Goal: Information Seeking & Learning: Learn about a topic

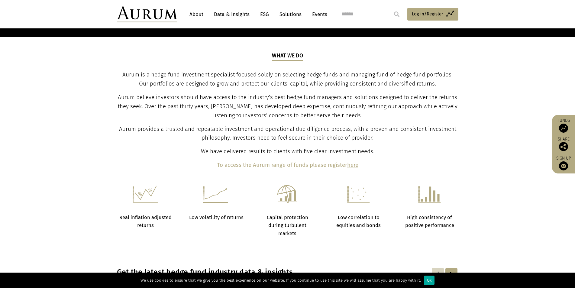
scroll to position [212, 0]
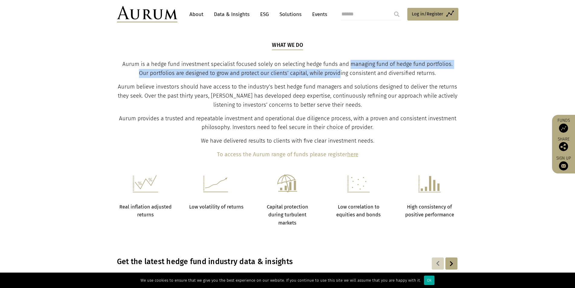
drag, startPoint x: 347, startPoint y: 64, endPoint x: 334, endPoint y: 73, distance: 15.7
click at [334, 73] on span "Aurum is a hedge fund investment specialist focused solely on selecting hedge f…" at bounding box center [287, 69] width 331 height 16
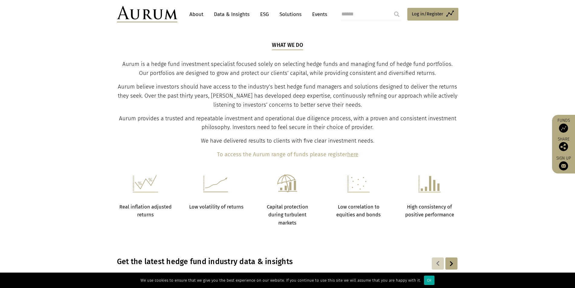
click at [244, 86] on span "Aurum believe investors should have access to the industry’s best hedge fund ma…" at bounding box center [288, 95] width 340 height 25
drag, startPoint x: 290, startPoint y: 94, endPoint x: 318, endPoint y: 97, distance: 28.1
click at [290, 94] on span "Aurum believe investors should have access to the industry’s best hedge fund ma…" at bounding box center [288, 95] width 340 height 25
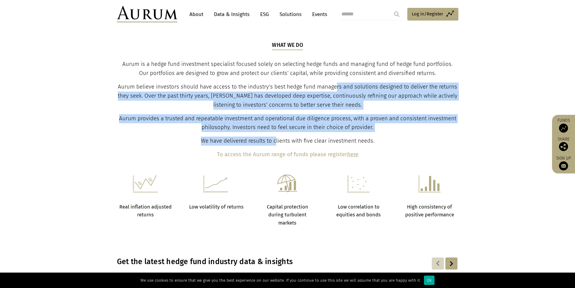
drag, startPoint x: 337, startPoint y: 87, endPoint x: 276, endPoint y: 138, distance: 79.0
click at [276, 138] on div "What we do Aurum is a hedge fund investment specialist focused solely on select…" at bounding box center [288, 100] width 340 height 118
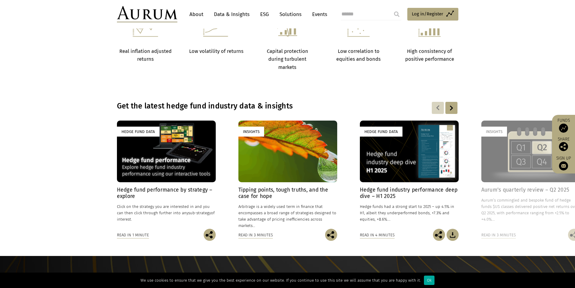
scroll to position [423, 0]
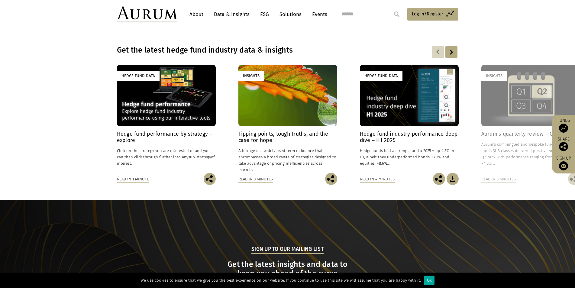
click at [148, 136] on h4 "Hedge fund performance by strategy – explore" at bounding box center [166, 137] width 99 height 13
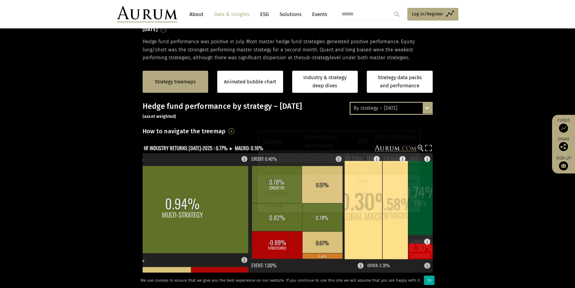
scroll to position [91, 0]
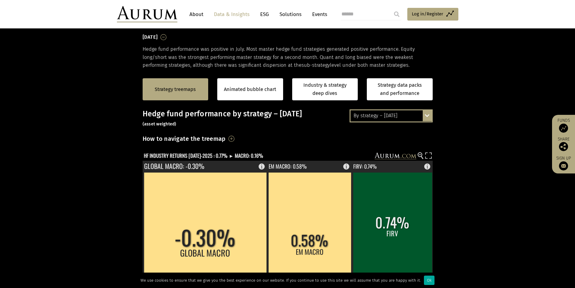
click at [226, 140] on h3 "How to navigate the treemap" at bounding box center [184, 139] width 83 height 10
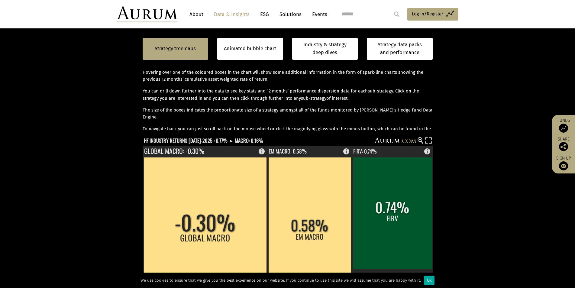
scroll to position [151, 0]
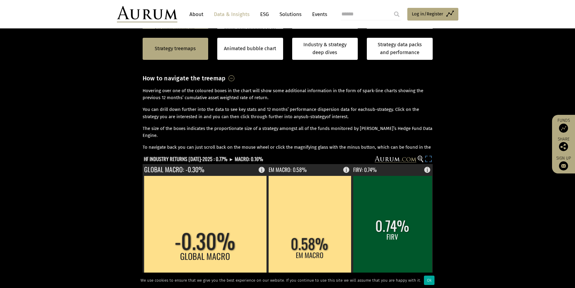
click at [429, 159] on rect at bounding box center [429, 160] width 8 height 8
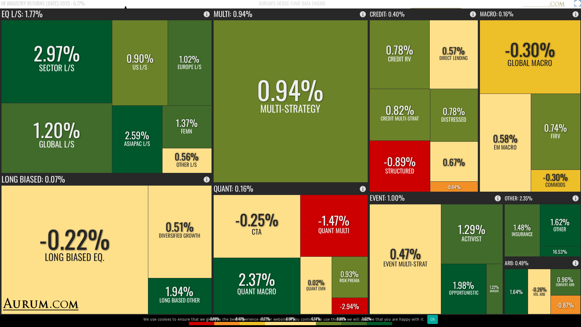
click at [575, 5] on rect at bounding box center [576, 4] width 8 height 8
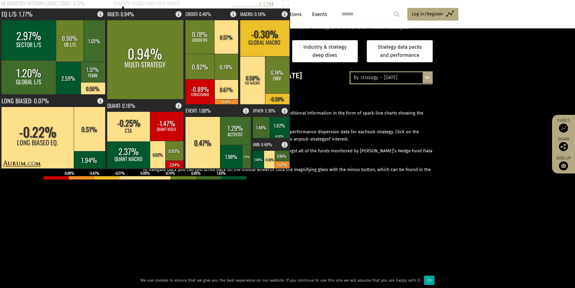
scroll to position [121, 0]
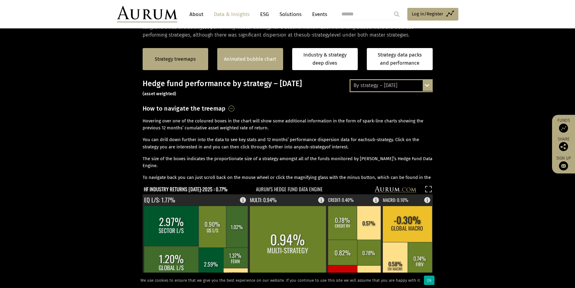
click at [229, 53] on div "Animated bubble chart" at bounding box center [250, 59] width 66 height 22
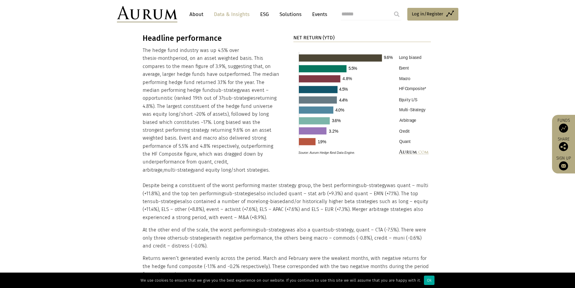
scroll to position [605, 0]
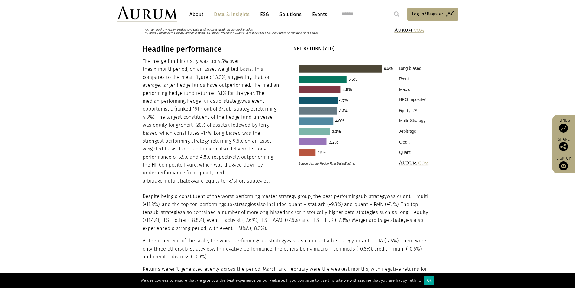
drag, startPoint x: 223, startPoint y: 86, endPoint x: 275, endPoint y: 175, distance: 102.5
click at [275, 175] on p "The hedge fund industry was up 4.5% over the six-month period, on an asset weig…" at bounding box center [212, 121] width 138 height 128
click at [224, 163] on p "The hedge fund industry was up 4.5% over the six-month period, on an asset weig…" at bounding box center [212, 121] width 138 height 128
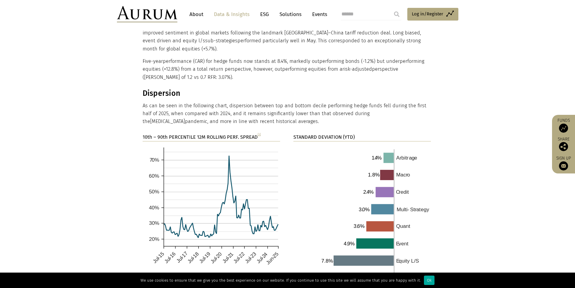
scroll to position [877, 0]
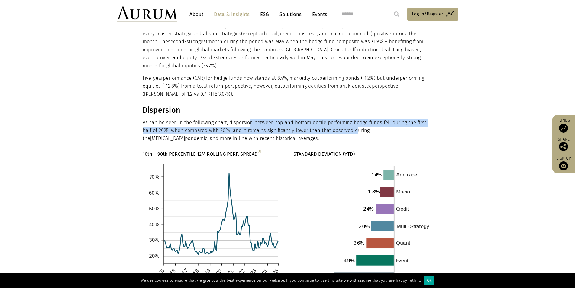
drag, startPoint x: 249, startPoint y: 105, endPoint x: 343, endPoint y: 116, distance: 94.9
click at [343, 119] on p "As can be seen in the following chart, dispersion between top and bottom decile…" at bounding box center [287, 131] width 289 height 24
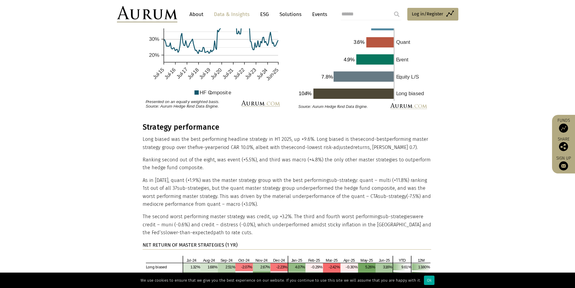
scroll to position [1089, 0]
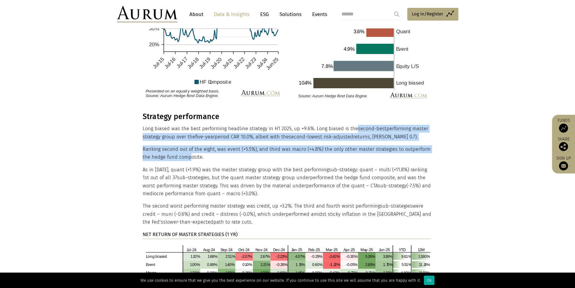
drag, startPoint x: 355, startPoint y: 112, endPoint x: 190, endPoint y: 139, distance: 167.3
click at [190, 139] on div "Strategy performance Long biased was the best performing headline strategy in H…" at bounding box center [287, 232] width 289 height 240
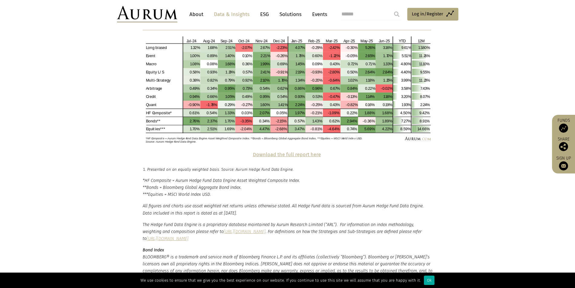
scroll to position [1300, 0]
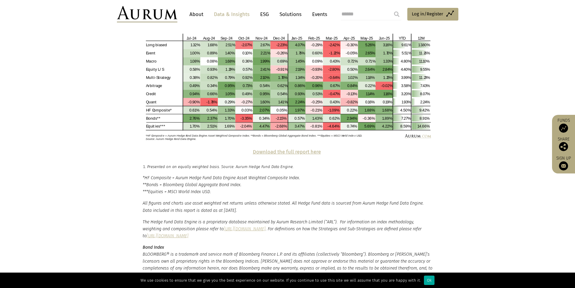
click at [273, 149] on strong "Download the full report here" at bounding box center [287, 152] width 68 height 6
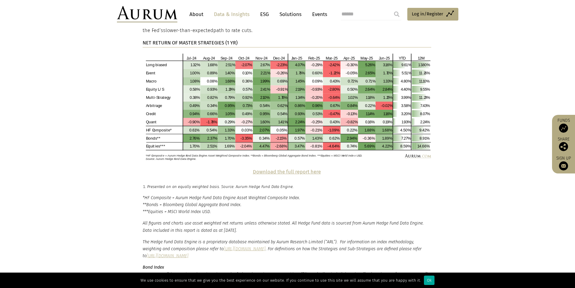
scroll to position [1270, 0]
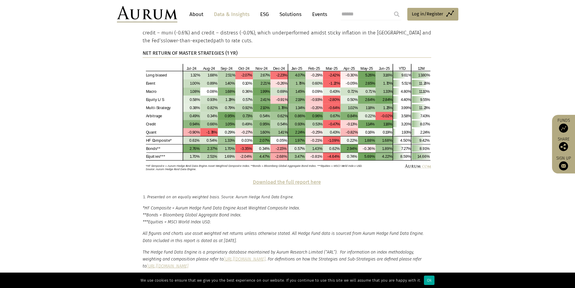
click at [245, 15] on link "Data & Insights" at bounding box center [232, 14] width 42 height 11
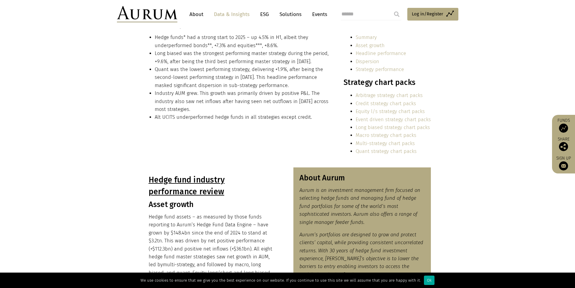
scroll to position [99, 0]
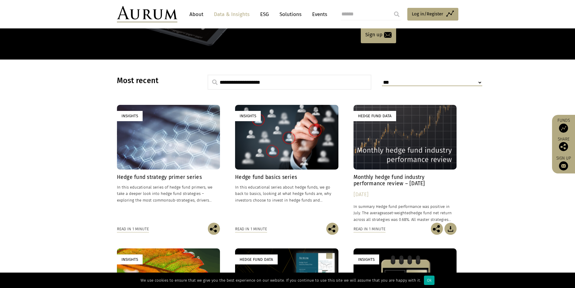
scroll to position [121, 0]
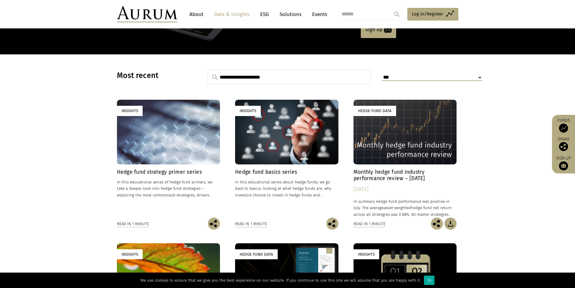
click at [187, 185] on p "In this educational series of hedge fund primers, we take a deeper look into he…" at bounding box center [168, 188] width 103 height 19
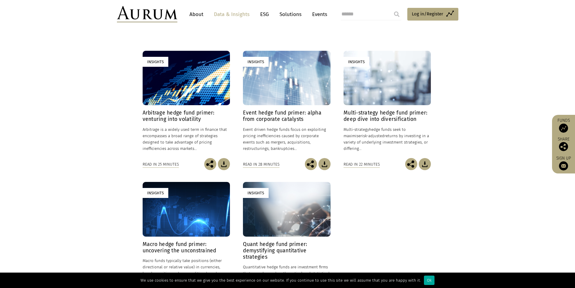
scroll to position [151, 0]
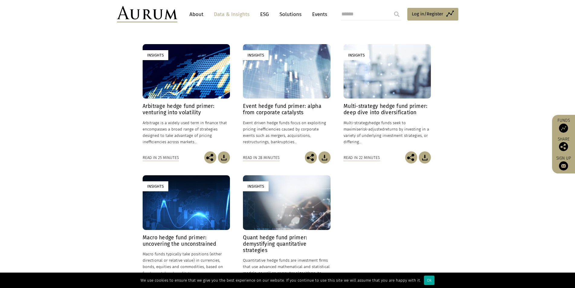
click at [189, 127] on p "Arbitrage is a widely used term in finance that encompasses a broad range of st…" at bounding box center [186, 133] width 87 height 26
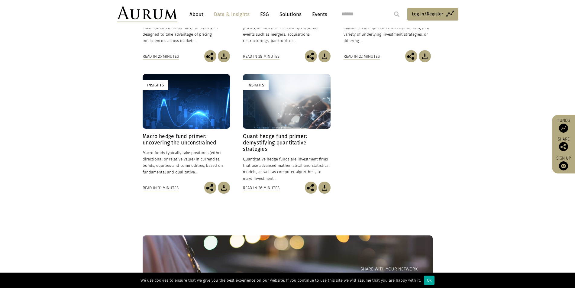
scroll to position [297, 0]
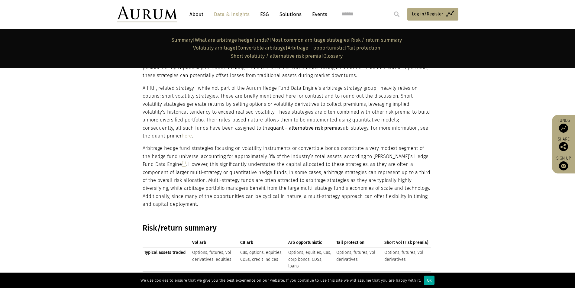
scroll to position [968, 0]
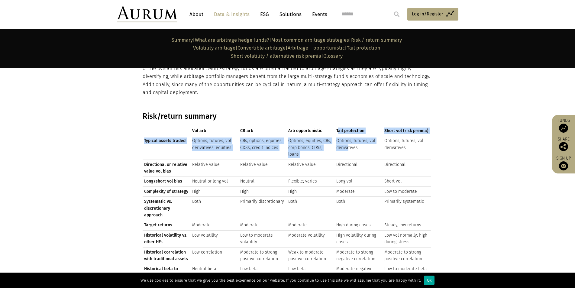
drag, startPoint x: 338, startPoint y: 123, endPoint x: 348, endPoint y: 141, distance: 21.1
click at [348, 141] on div "Vol arb CB arb Arb opportunistic Tail protection Short vol (risk premia) Vol ar…" at bounding box center [287, 203] width 289 height 155
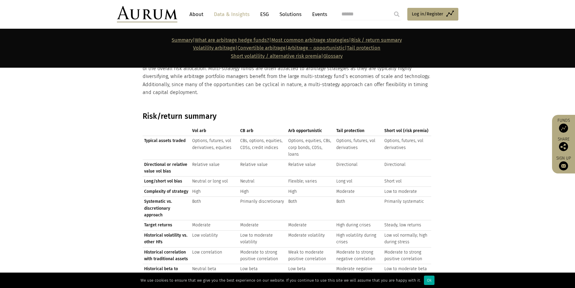
click at [347, 160] on td "Directional" at bounding box center [359, 168] width 48 height 17
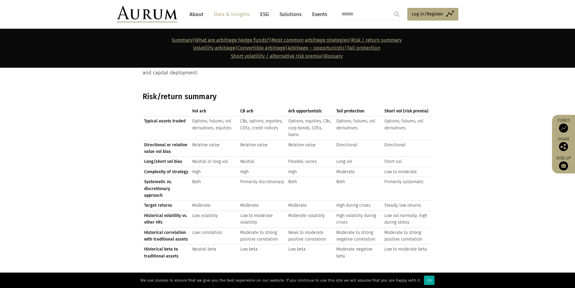
scroll to position [998, 0]
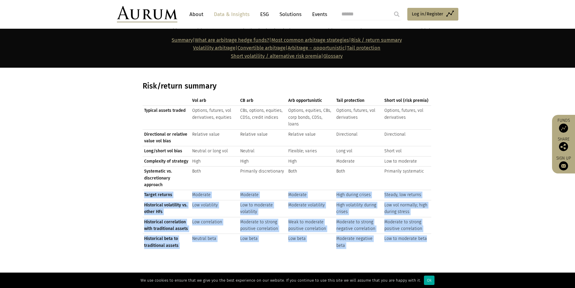
drag, startPoint x: 145, startPoint y: 173, endPoint x: 431, endPoint y: 217, distance: 289.4
click at [431, 217] on tbody "Typical assets traded Options, futures, vol derivatives, equities CBs, options,…" at bounding box center [287, 178] width 289 height 145
click at [354, 234] on td "Moderate negative beta" at bounding box center [359, 242] width 48 height 17
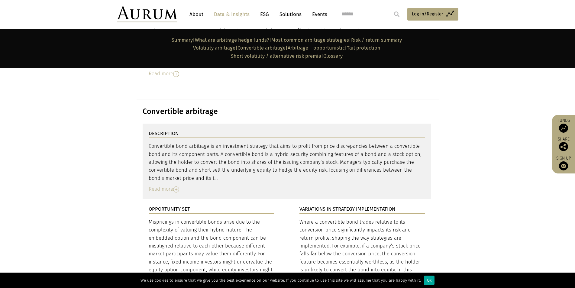
scroll to position [1996, 0]
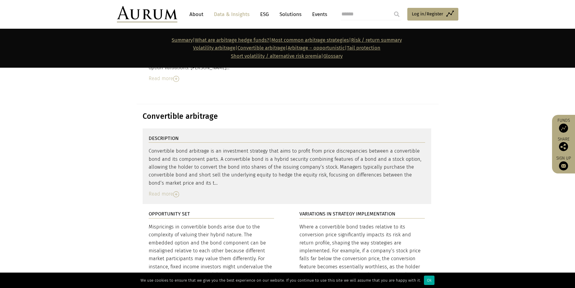
click at [172, 190] on div "Read more" at bounding box center [287, 194] width 277 height 8
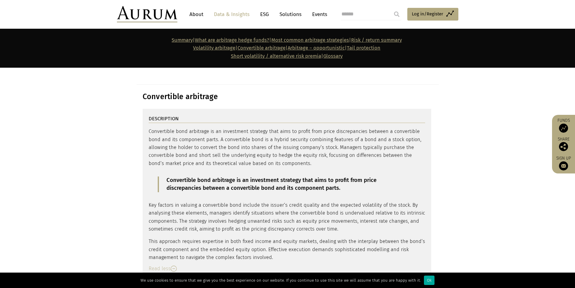
scroll to position [2026, 0]
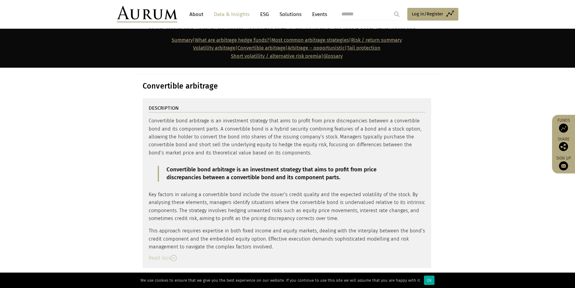
click at [562, 127] on img at bounding box center [563, 128] width 9 height 9
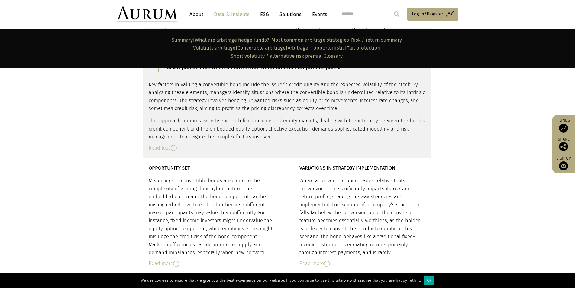
scroll to position [2147, 0]
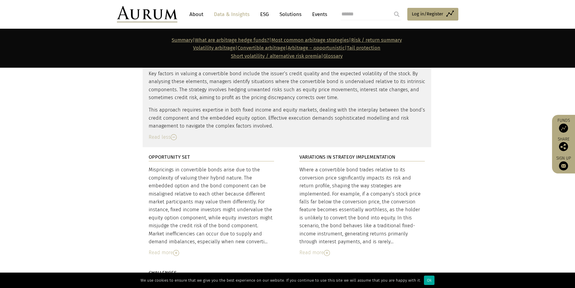
click at [174, 250] on img at bounding box center [176, 253] width 6 height 6
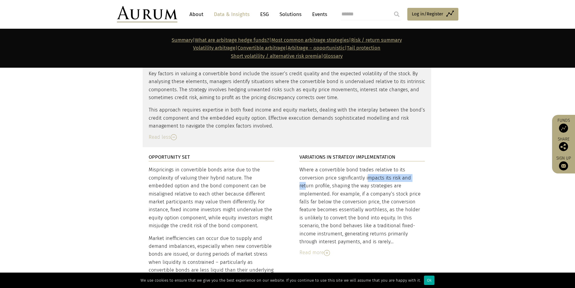
drag, startPoint x: 342, startPoint y: 146, endPoint x: 389, endPoint y: 147, distance: 47.2
click at [389, 166] on div "Where a convertible bond trades relative to its conversion price significantly …" at bounding box center [363, 206] width 126 height 80
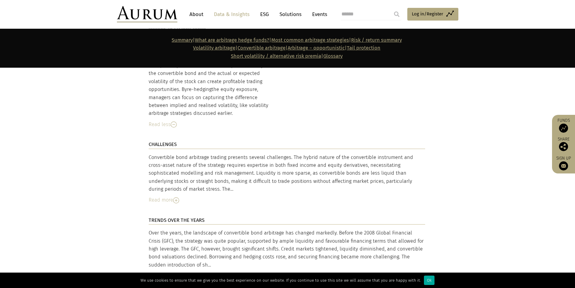
scroll to position [2419, 0]
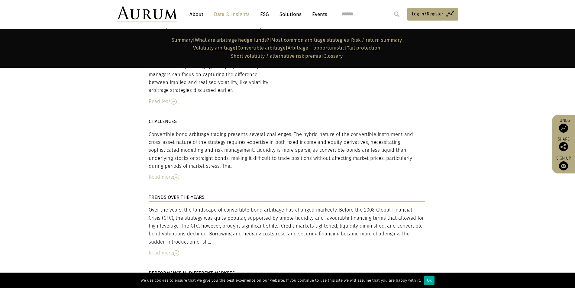
click at [173, 173] on div "Read more" at bounding box center [287, 177] width 277 height 8
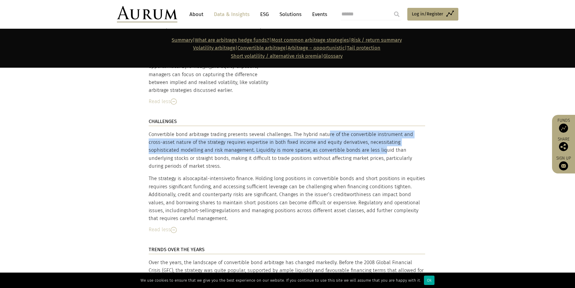
drag, startPoint x: 297, startPoint y: 105, endPoint x: 325, endPoint y: 122, distance: 32.7
click at [325, 131] on div "Convertible bond arbitrage trading presents several challenges. The hybrid natu…" at bounding box center [287, 177] width 277 height 92
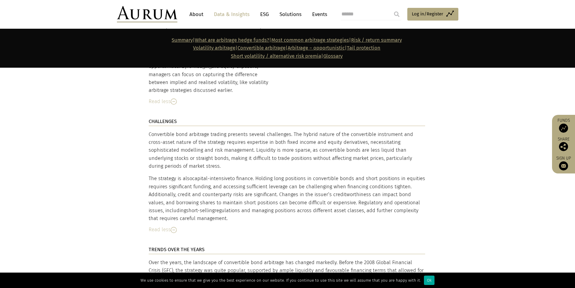
click at [309, 131] on div "Convertible bond arbitrage trading presents several challenges. The hybrid natu…" at bounding box center [287, 177] width 277 height 92
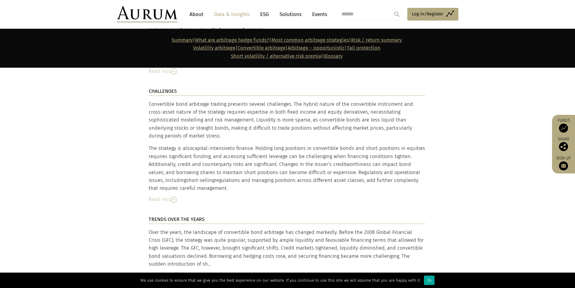
scroll to position [2480, 0]
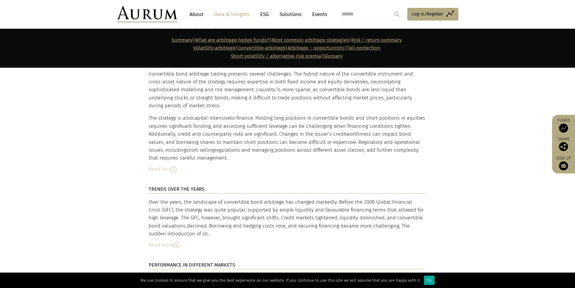
click at [176, 242] on img at bounding box center [176, 245] width 6 height 6
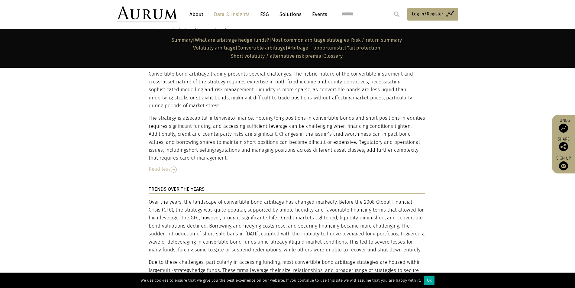
drag, startPoint x: 383, startPoint y: 189, endPoint x: 395, endPoint y: 219, distance: 32.5
click at [395, 219] on div "Over the years, the landscape of convertible bond arbitrage has changed markedl…" at bounding box center [287, 266] width 277 height 137
click at [403, 219] on div "Over the years, the landscape of convertible bond arbitrage has changed markedl…" at bounding box center [287, 266] width 277 height 137
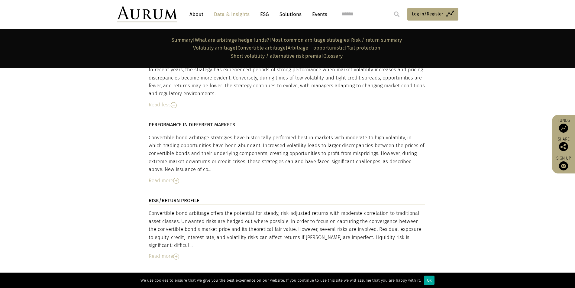
scroll to position [2722, 0]
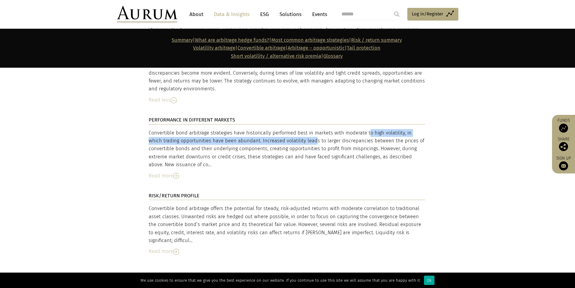
drag, startPoint x: 335, startPoint y: 103, endPoint x: 274, endPoint y: 110, distance: 61.8
click at [274, 129] on div "Convertible bond arbitrage strategies have historically performed best in marke…" at bounding box center [287, 149] width 277 height 40
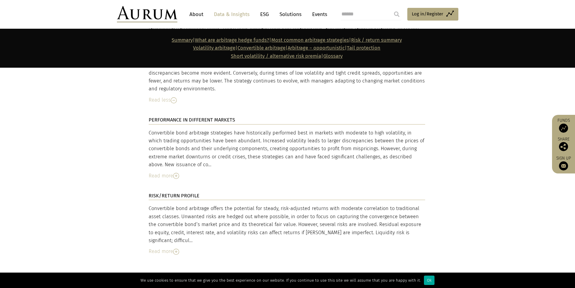
click at [225, 129] on div "Convertible bond arbitrage strategies have historically performed best in marke…" at bounding box center [287, 149] width 277 height 40
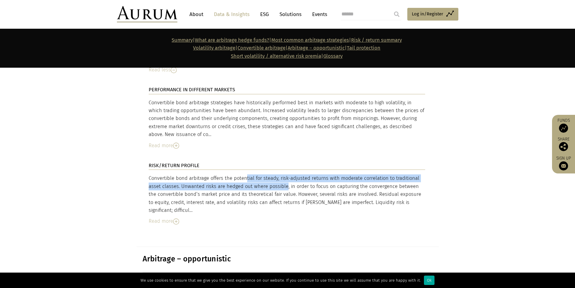
drag, startPoint x: 215, startPoint y: 148, endPoint x: 253, endPoint y: 159, distance: 39.6
click at [253, 174] on div "Convertible bond arbitrage offers the potential for steady, risk-adjusted retur…" at bounding box center [287, 194] width 277 height 40
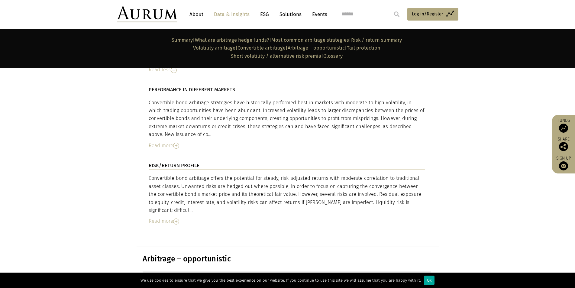
click at [241, 174] on div "Convertible bond arbitrage offers the potential for steady, risk-adjusted retur…" at bounding box center [287, 194] width 277 height 40
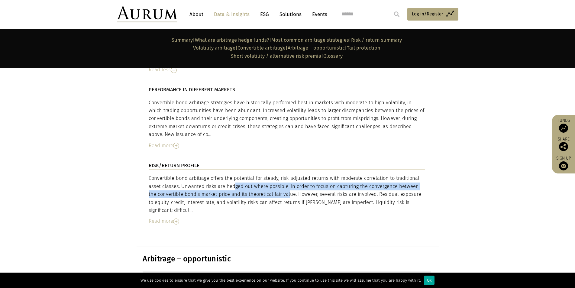
drag, startPoint x: 204, startPoint y: 156, endPoint x: 253, endPoint y: 166, distance: 50.9
click at [253, 174] on div "Convertible bond arbitrage offers the potential for steady, risk-adjusted retur…" at bounding box center [287, 194] width 277 height 40
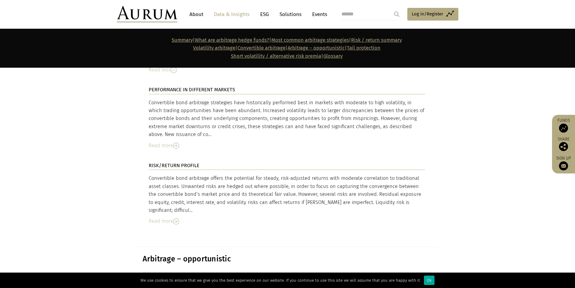
click at [242, 175] on div "Convertible bond arbitrage offers the potential for steady, risk-adjusted retur…" at bounding box center [287, 194] width 277 height 40
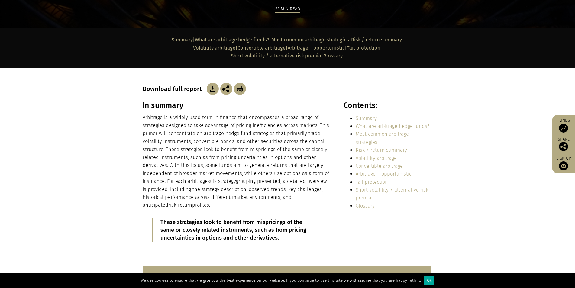
scroll to position [0, 0]
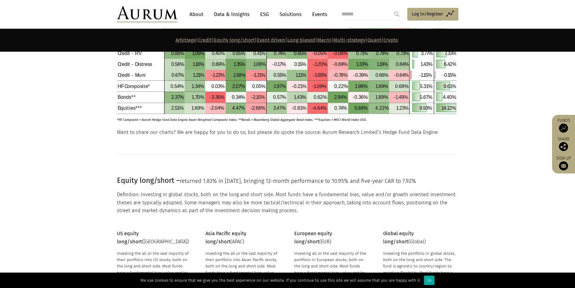
scroll to position [696, 0]
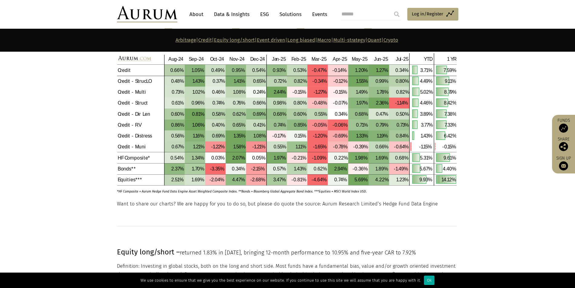
click at [399, 41] on link "Crypto" at bounding box center [391, 40] width 15 height 6
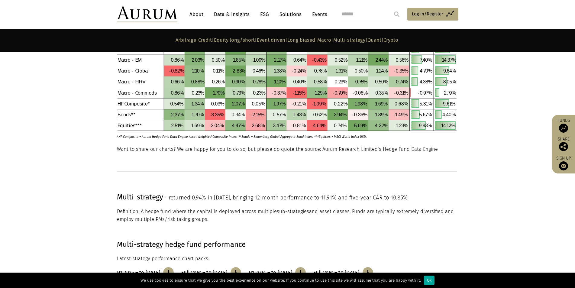
scroll to position [2069, 0]
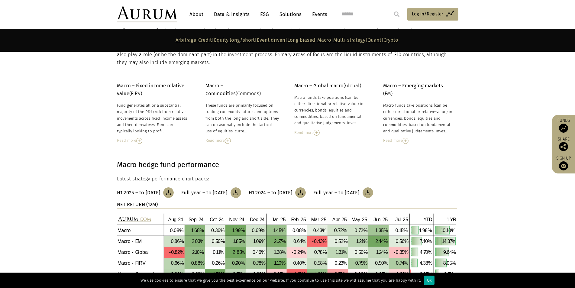
click at [298, 14] on link "Solutions" at bounding box center [291, 14] width 28 height 11
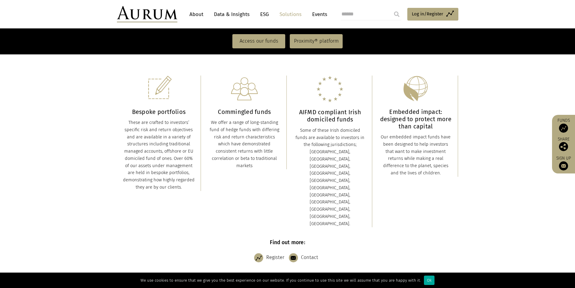
scroll to position [151, 0]
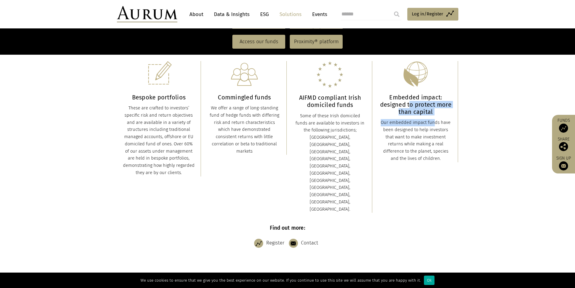
drag, startPoint x: 410, startPoint y: 106, endPoint x: 416, endPoint y: 118, distance: 13.4
click at [416, 118] on div "Embedded impact: designed to protect more than capital Our embedded impact fund…" at bounding box center [416, 111] width 72 height 101
click at [411, 126] on div "Our embedded impact funds have been designed to help investors that want to mak…" at bounding box center [416, 140] width 72 height 43
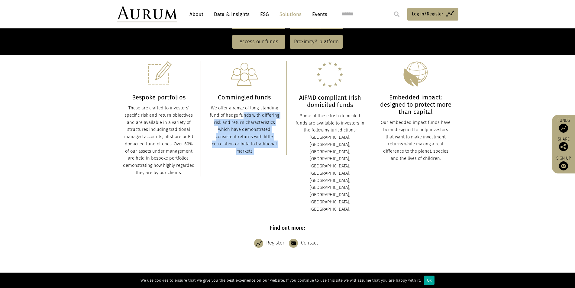
drag, startPoint x: 226, startPoint y: 113, endPoint x: 252, endPoint y: 157, distance: 51.1
click at [252, 157] on div "Bespoke portfolios These are crafted to investors’ specific risk and return obj…" at bounding box center [288, 137] width 342 height 164
click at [256, 152] on div "We offer a range of long-standing fund of hedge funds with differing risk and r…" at bounding box center [245, 130] width 72 height 50
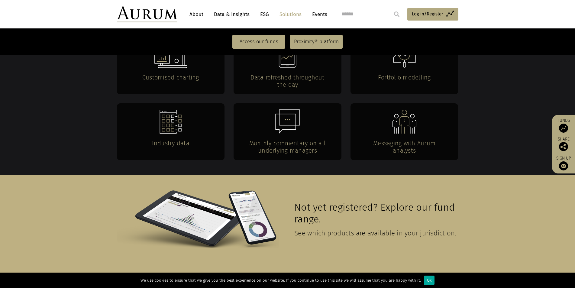
scroll to position [1240, 0]
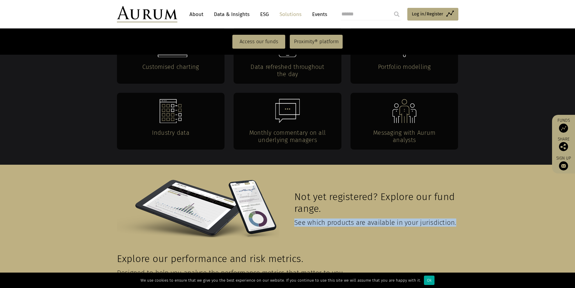
drag, startPoint x: 294, startPoint y: 184, endPoint x: 342, endPoint y: 190, distance: 48.4
click at [342, 219] on h4 "See which products are available in your jurisdiction." at bounding box center [376, 223] width 162 height 8
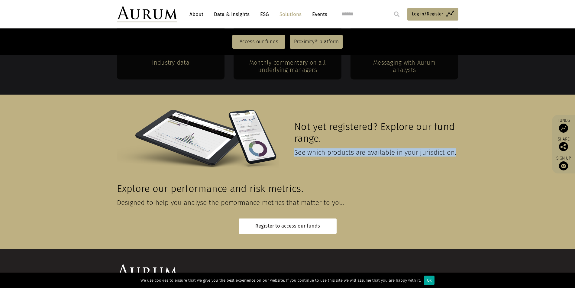
scroll to position [1315, 0]
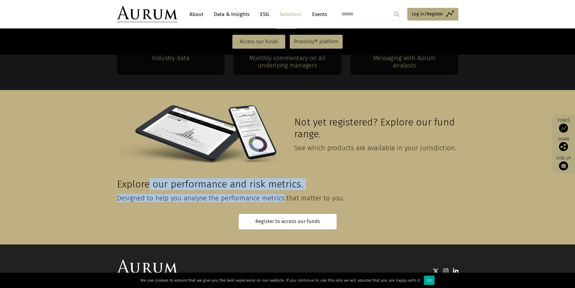
drag, startPoint x: 149, startPoint y: 146, endPoint x: 286, endPoint y: 158, distance: 137.5
click at [286, 178] on div "Explore our performance and risk metrics. Designed to help you analyse the perf…" at bounding box center [287, 195] width 340 height 35
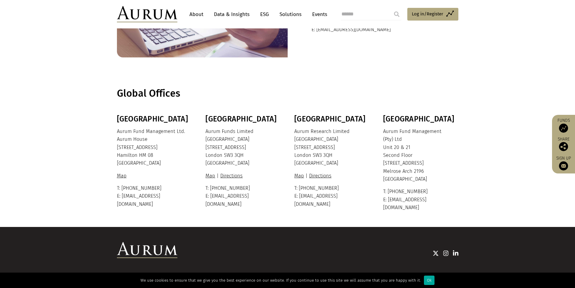
scroll to position [30, 0]
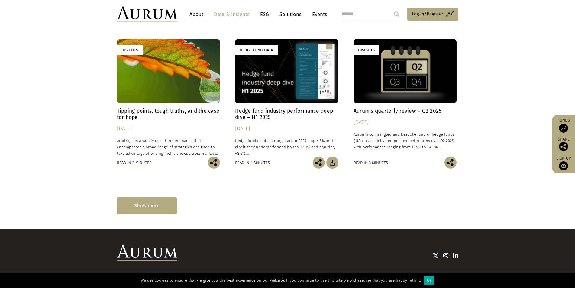
scroll to position [333, 0]
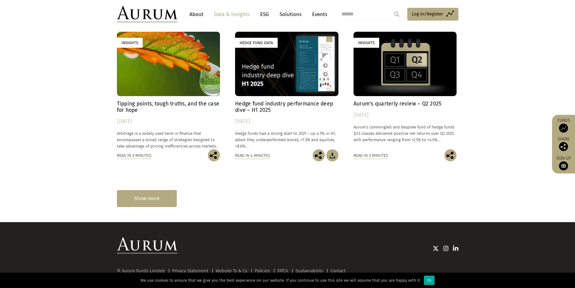
click at [149, 199] on div "Show more" at bounding box center [147, 198] width 60 height 17
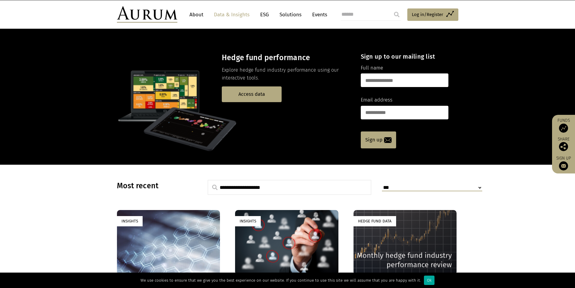
scroll to position [0, 0]
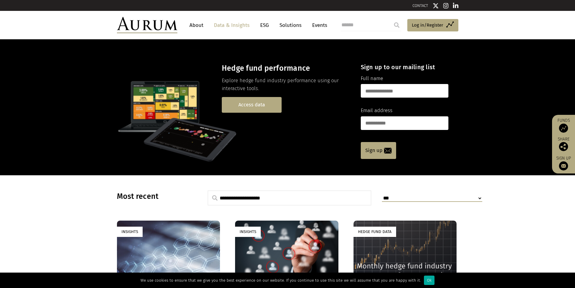
click at [270, 103] on link "Access data" at bounding box center [252, 104] width 60 height 15
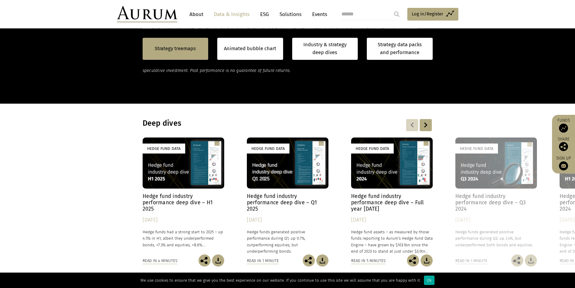
scroll to position [508, 0]
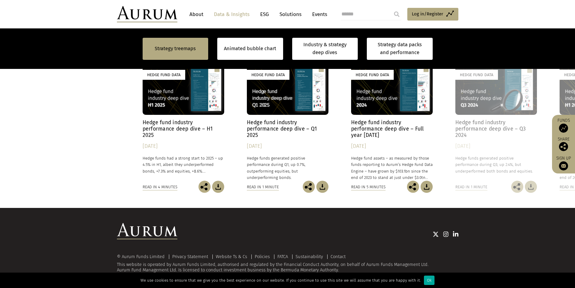
click at [296, 16] on link "Solutions" at bounding box center [291, 14] width 28 height 11
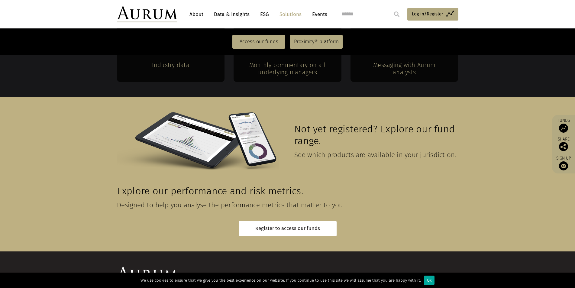
scroll to position [1315, 0]
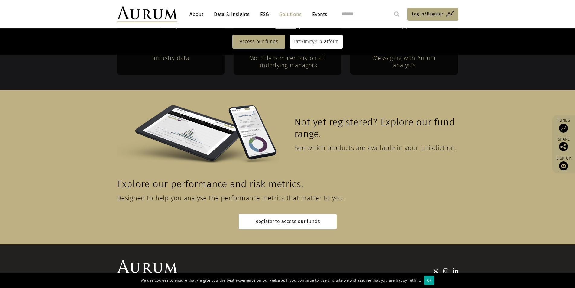
click at [308, 42] on link "Proximity® platform" at bounding box center [316, 42] width 53 height 14
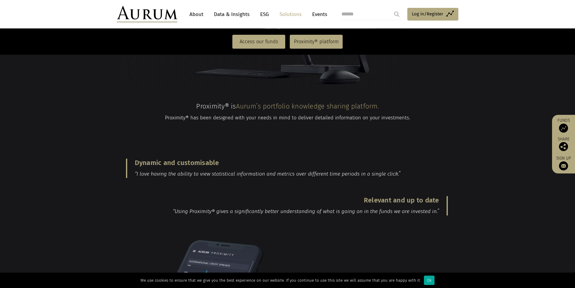
scroll to position [564, 0]
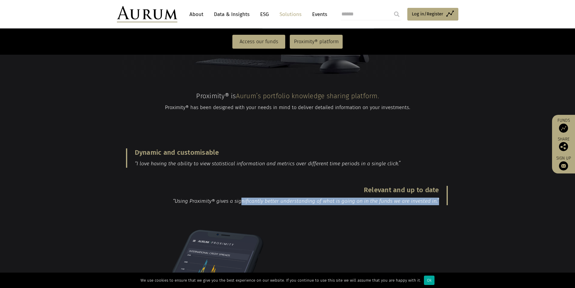
drag, startPoint x: 243, startPoint y: 165, endPoint x: 439, endPoint y: 167, distance: 196.0
click at [439, 186] on blockquote "Relevant and up to date “Using Proximity® gives a significantly better understa…" at bounding box center [287, 195] width 322 height 19
click at [428, 198] on p "“Using Proximity® gives a significantly better understanding of what is going o…" at bounding box center [287, 202] width 306 height 8
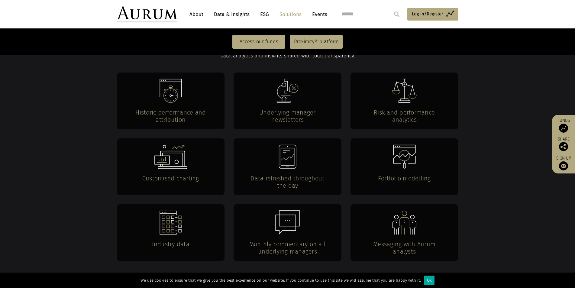
scroll to position [1139, 0]
